Goal: Task Accomplishment & Management: Use online tool/utility

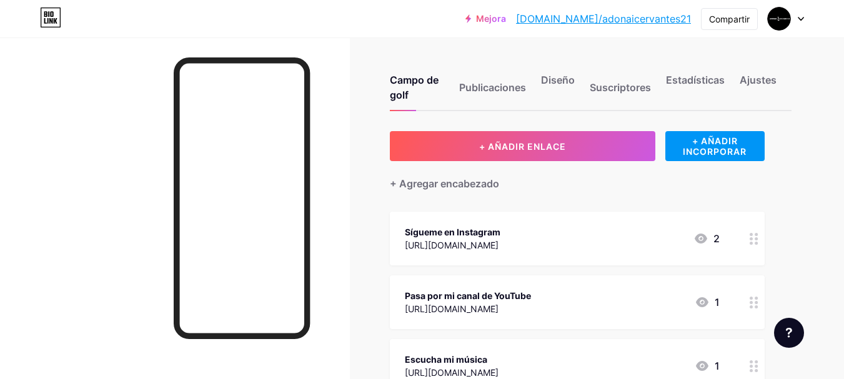
click at [758, 241] on icon at bounding box center [754, 239] width 9 height 12
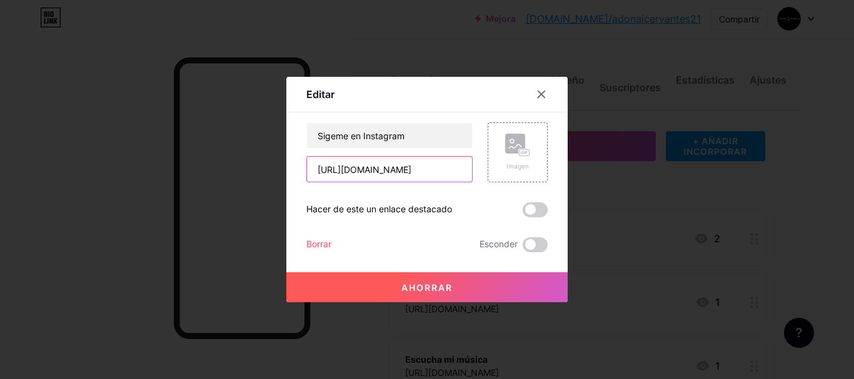
click at [391, 166] on input "[URL][DOMAIN_NAME]" at bounding box center [389, 169] width 165 height 25
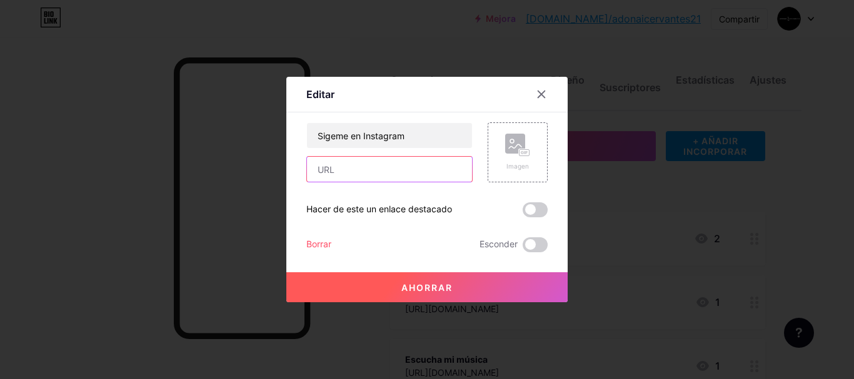
paste input "[URL][DOMAIN_NAME][DOMAIN_NAME]"
type input "[URL][DOMAIN_NAME][DOMAIN_NAME]"
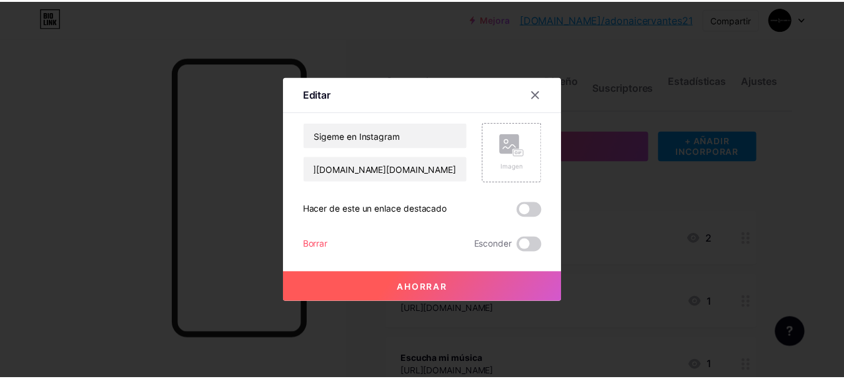
scroll to position [0, 0]
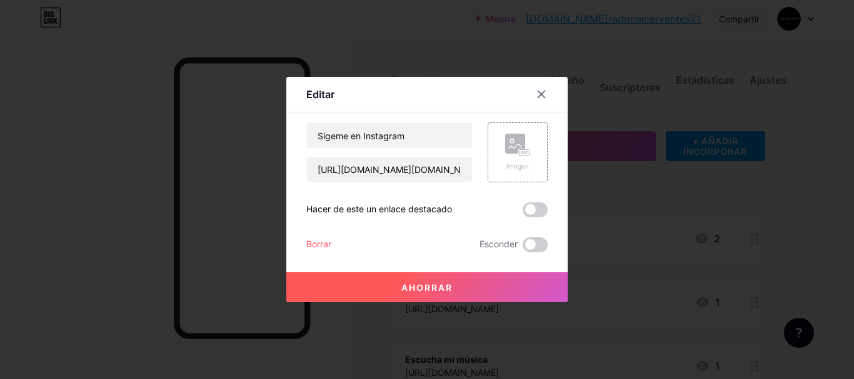
click at [438, 293] on button "Ahorrar" at bounding box center [426, 287] width 281 height 30
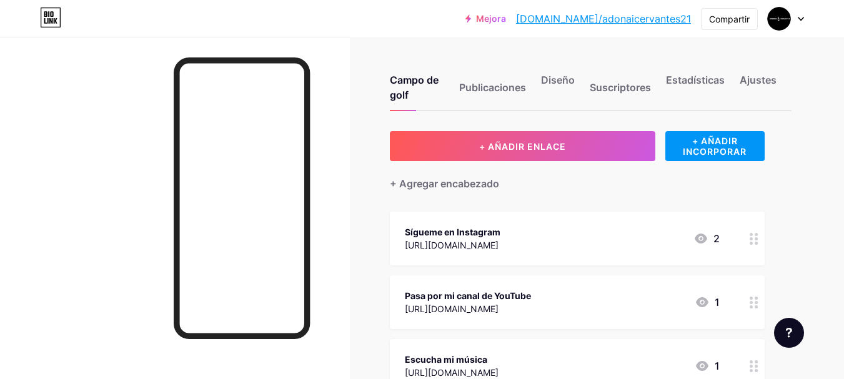
click at [343, 72] on div at bounding box center [175, 226] width 350 height 379
